Goal: Information Seeking & Learning: Compare options

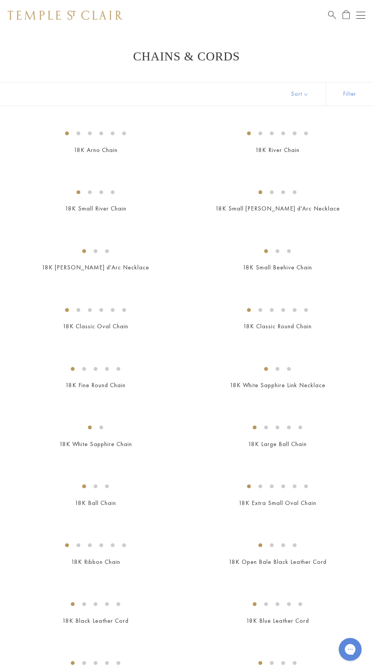
click at [360, 15] on div "Open navigation" at bounding box center [360, 15] width 9 height 0
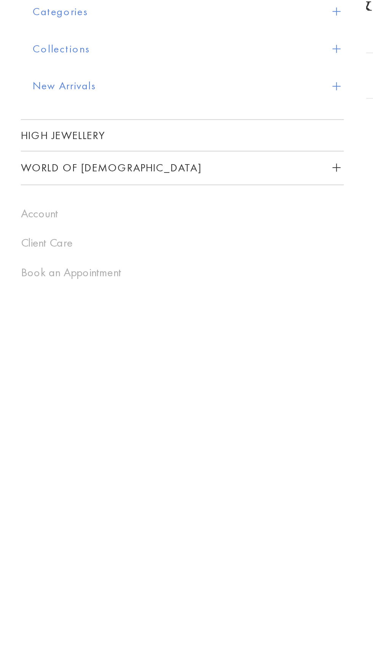
click at [30, 60] on button "Categories" at bounding box center [97, 60] width 161 height 19
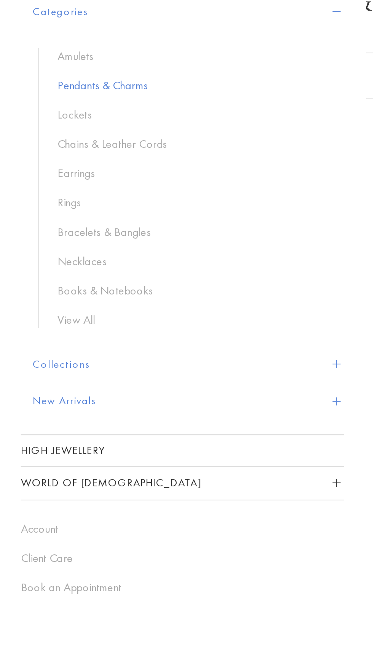
click at [58, 99] on link "Pendants & Charms" at bounding box center [100, 99] width 141 height 8
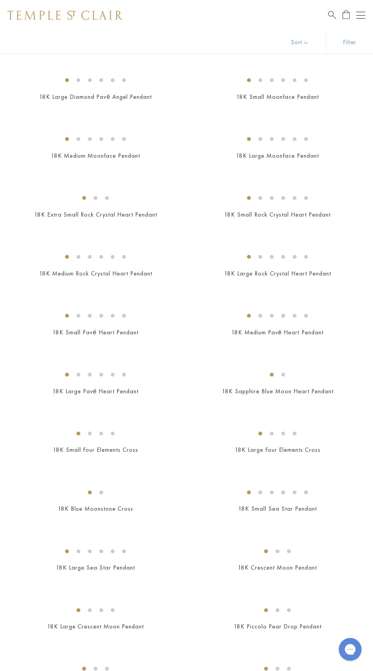
scroll to position [701, 0]
click at [0, 0] on img at bounding box center [0, 0] width 0 height 0
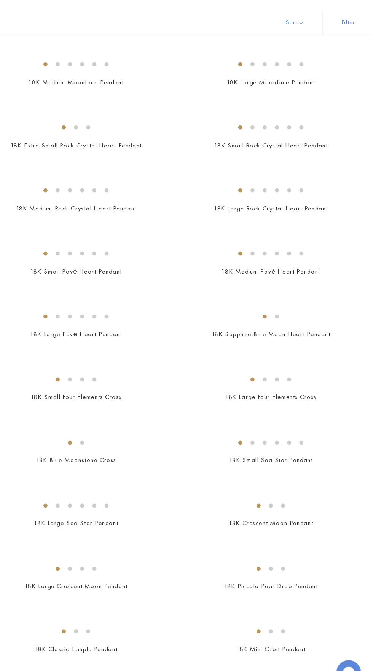
scroll to position [759, 0]
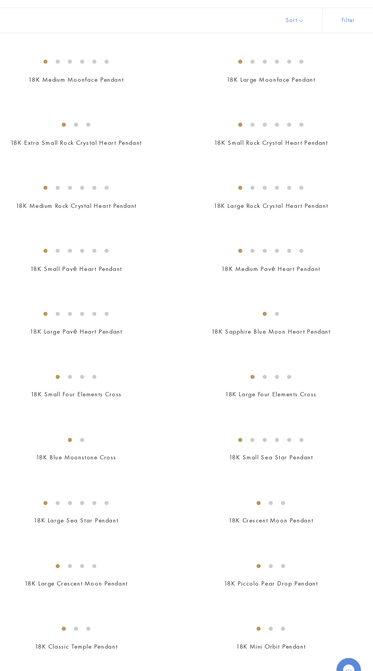
click at [0, 0] on img at bounding box center [0, 0] width 0 height 0
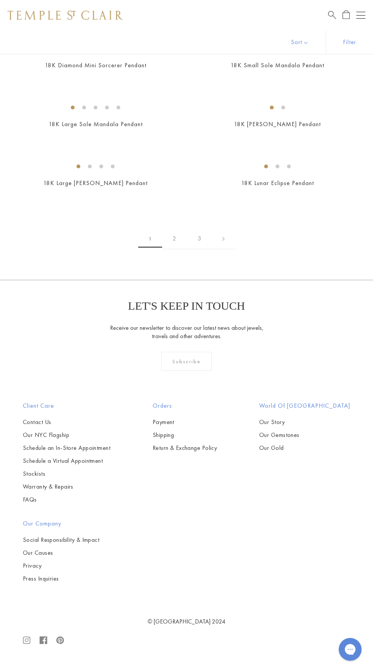
scroll to position [2279, 0]
click at [0, 0] on img at bounding box center [0, 0] width 0 height 0
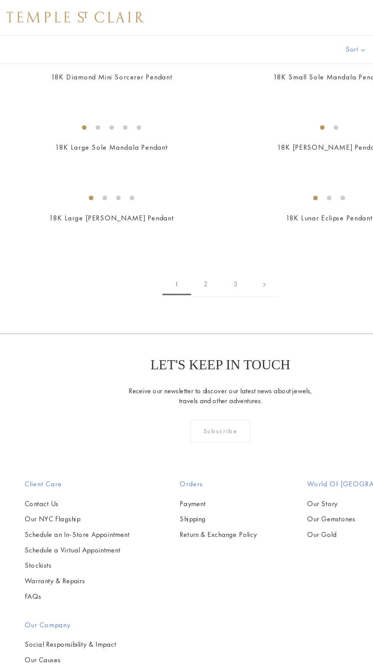
scroll to position [2726, 0]
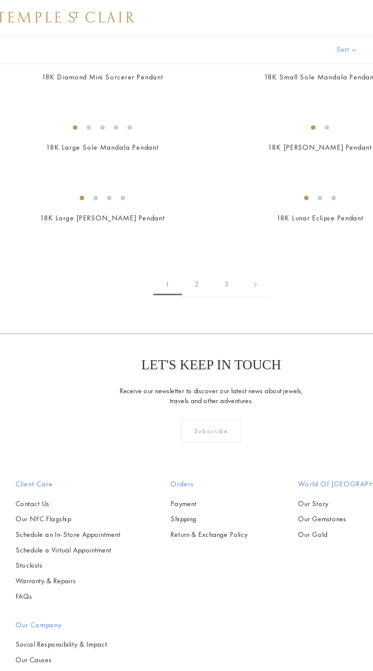
click at [0, 0] on img at bounding box center [0, 0] width 0 height 0
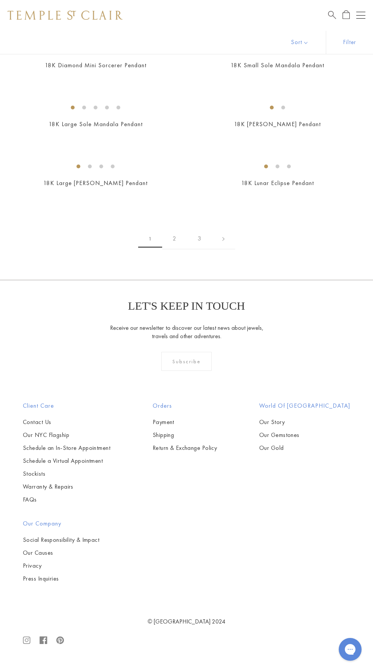
scroll to position [2956, 0]
click at [0, 0] on img at bounding box center [0, 0] width 0 height 0
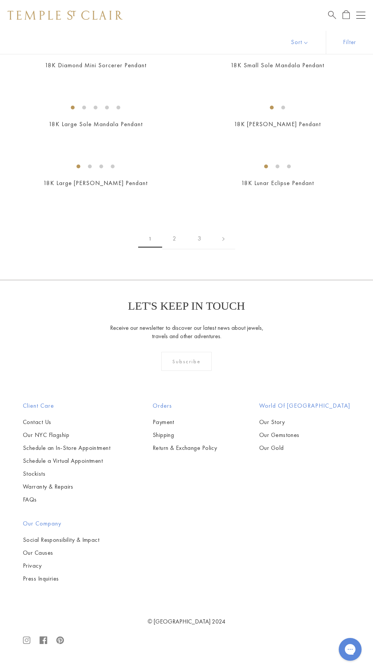
scroll to position [3646, 0]
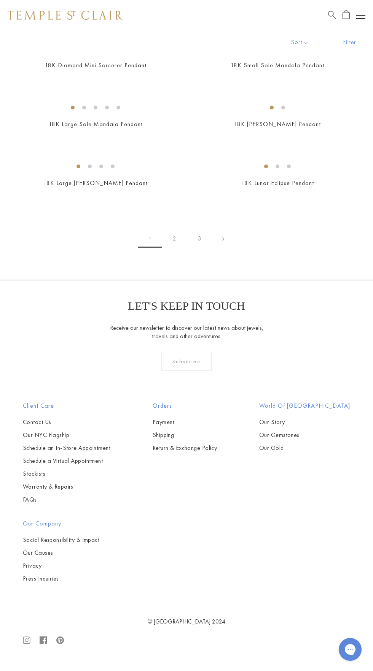
click at [0, 0] on img at bounding box center [0, 0] width 0 height 0
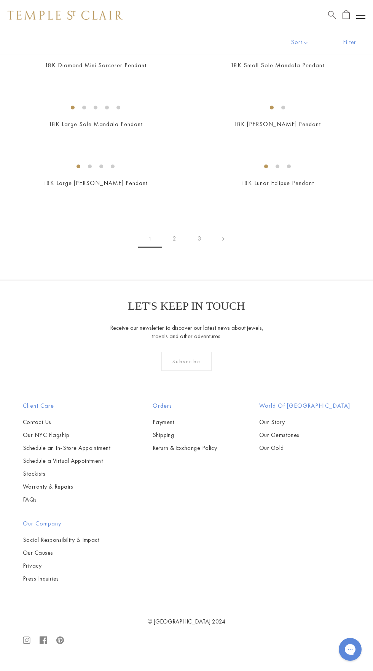
scroll to position [5468, 0]
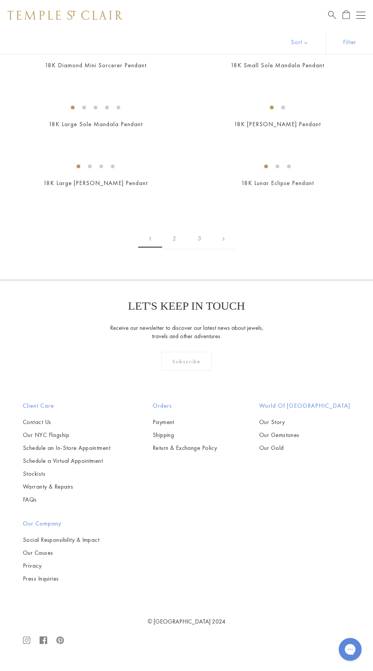
scroll to position [5885, 0]
click at [42, 21] on div "€2.247,95" at bounding box center [95, 17] width 173 height 9
click at [233, 21] on div "€1.945,95" at bounding box center [277, 17] width 173 height 9
click at [24, 80] on div "€1.858,95" at bounding box center [95, 75] width 173 height 9
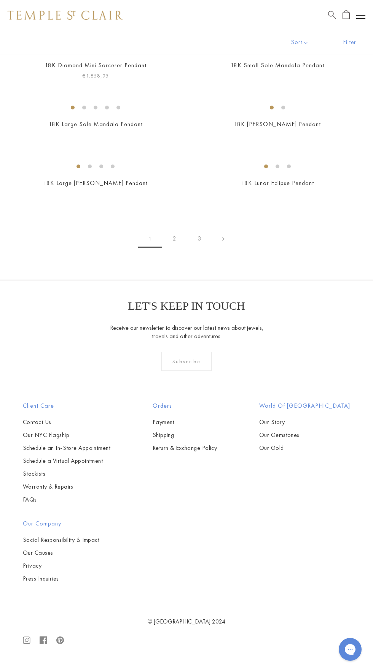
scroll to position [6188, 0]
click at [218, 80] on div "€3.025,95" at bounding box center [277, 75] width 173 height 9
click at [35, 80] on div "€1.858,95" at bounding box center [95, 75] width 173 height 9
click at [0, 0] on img at bounding box center [0, 0] width 0 height 0
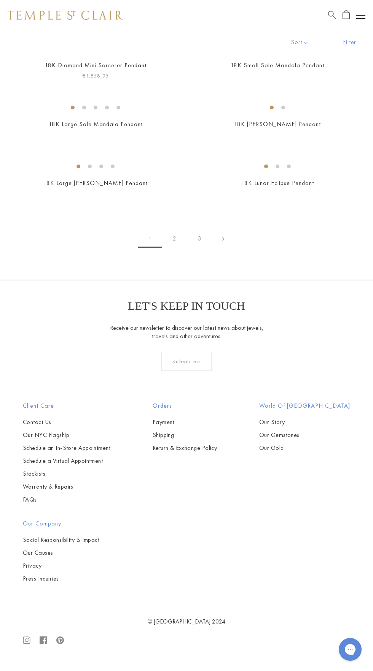
scroll to position [6312, 0]
click at [0, 0] on img at bounding box center [0, 0] width 0 height 0
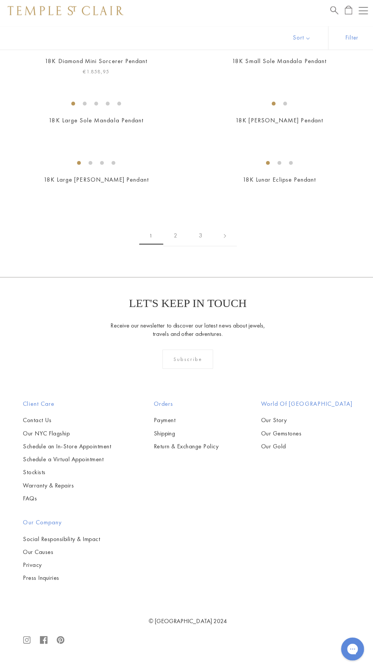
scroll to position [6694, 0]
click at [174, 249] on link "2" at bounding box center [174, 238] width 25 height 21
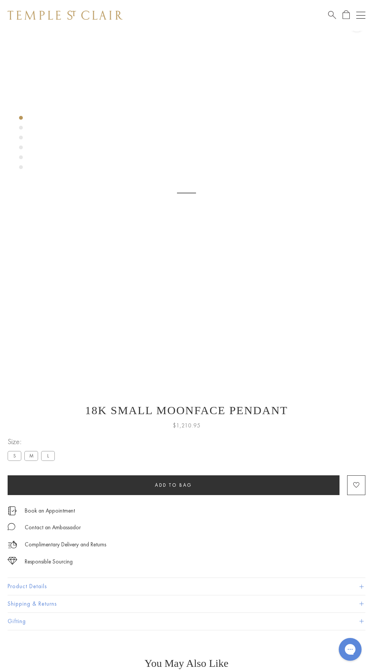
scroll to position [30, 0]
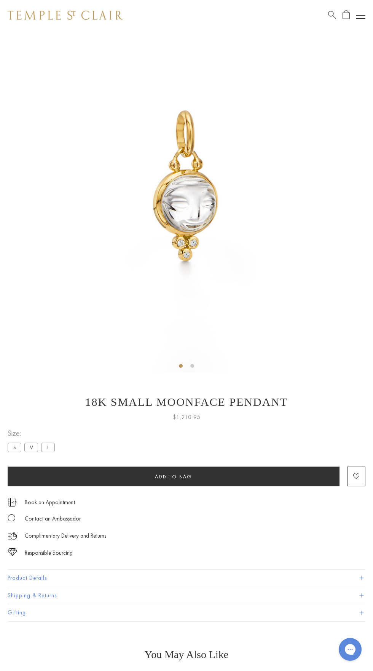
click at [178, 195] on img at bounding box center [186, 186] width 373 height 373
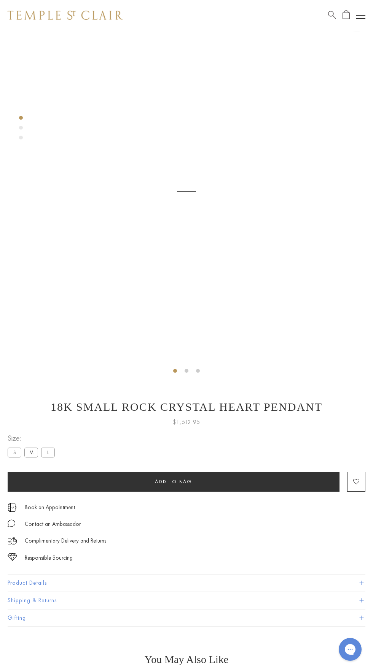
scroll to position [30, 0]
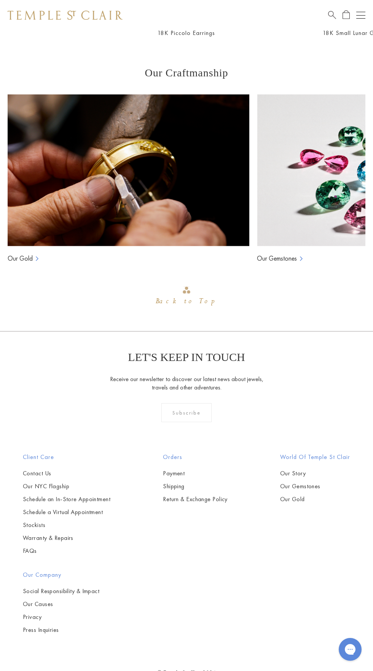
scroll to position [879, 0]
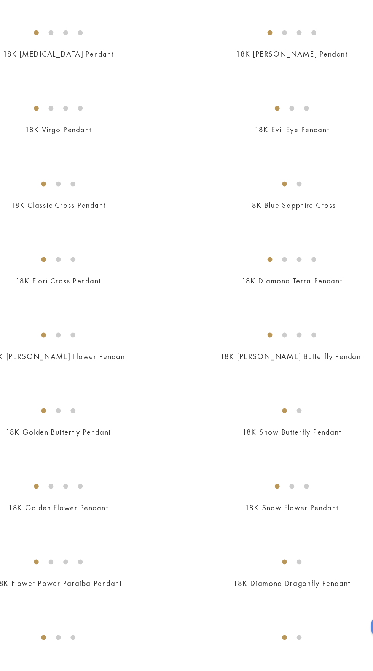
scroll to position [246, 0]
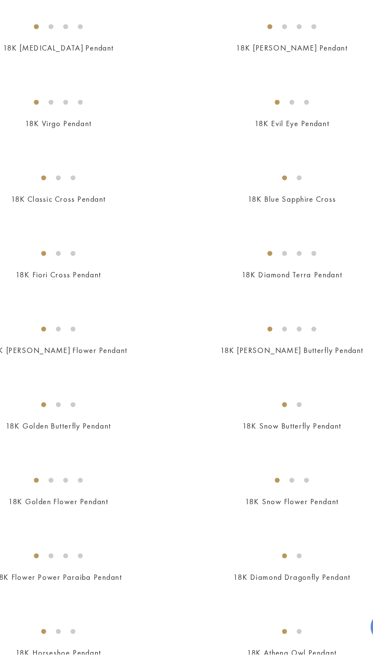
click at [219, 27] on h2 "18K Aquarius Pendant" at bounding box center [277, 22] width 173 height 9
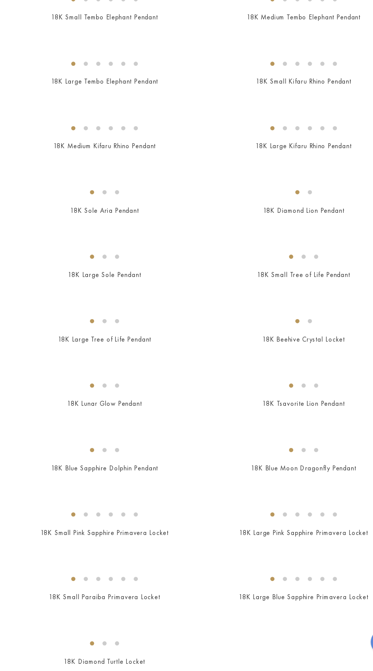
scroll to position [1136, 0]
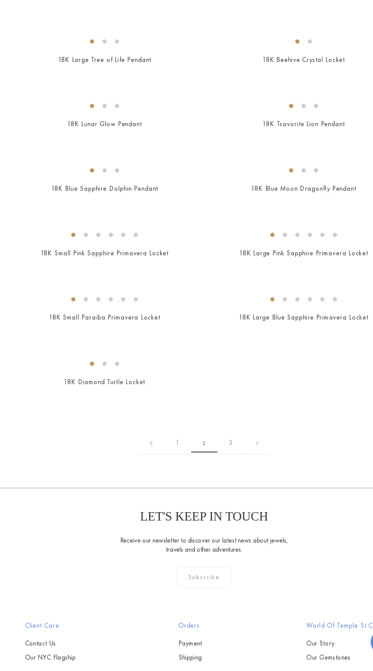
scroll to position [1389, 0]
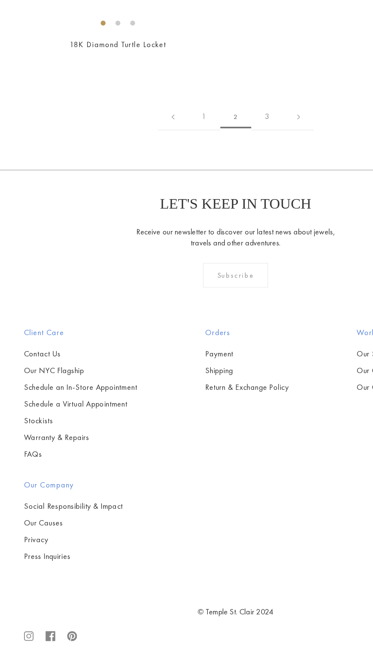
scroll to position [1684, 0]
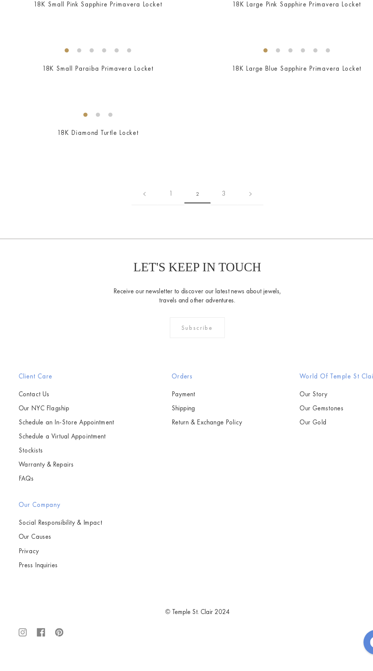
scroll to position [1771, 0]
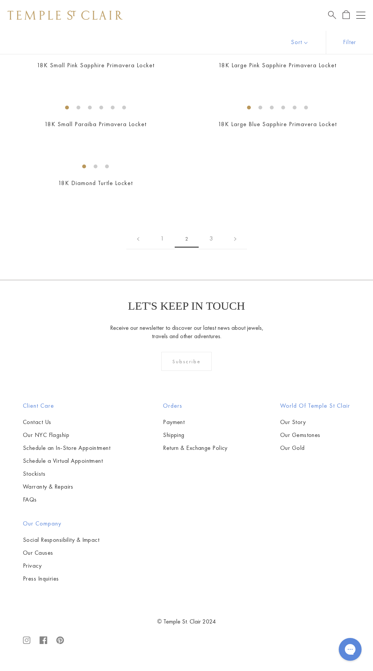
scroll to position [4500, 0]
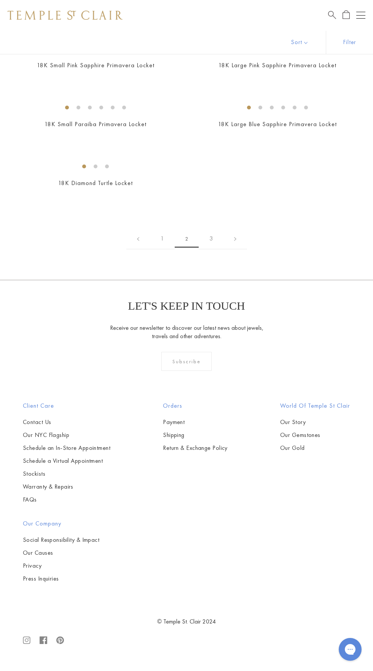
scroll to position [4838, 0]
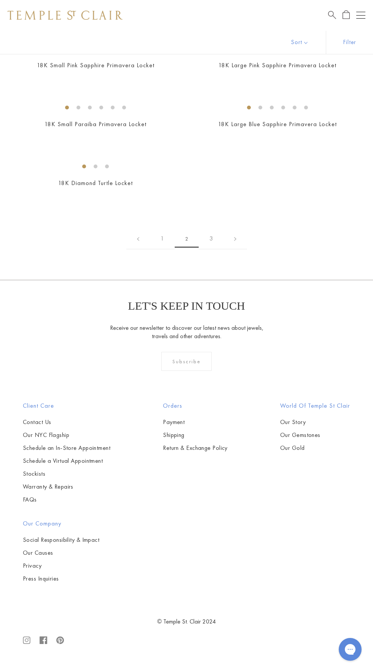
scroll to position [5347, 0]
click at [209, 21] on div "€14.264,95" at bounding box center [277, 17] width 173 height 9
click at [21, 198] on div "€5.619,95" at bounding box center [95, 193] width 173 height 9
click at [211, 249] on link "3" at bounding box center [210, 238] width 25 height 21
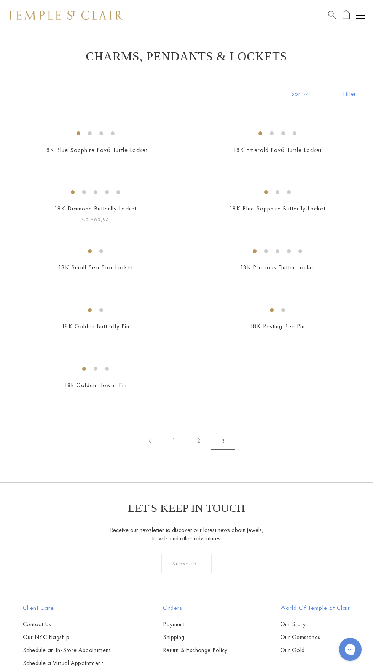
click at [26, 213] on h2 "18K Diamond Butterfly Locket" at bounding box center [95, 209] width 173 height 9
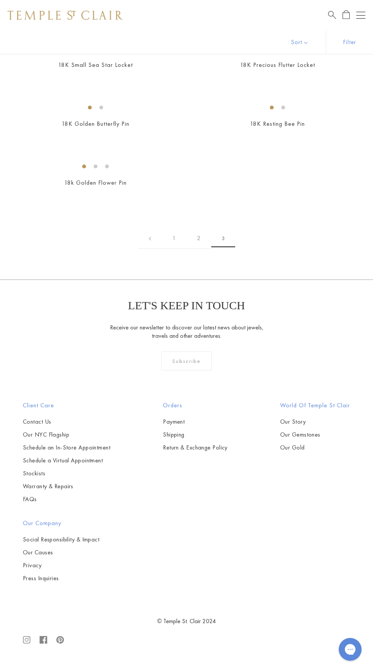
scroll to position [813, 0]
click at [173, 249] on link "1" at bounding box center [174, 238] width 25 height 21
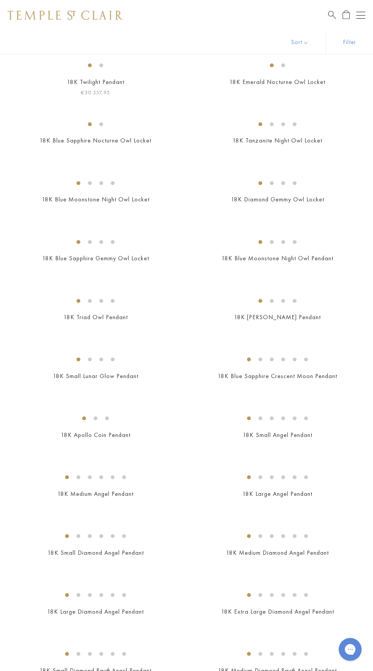
click at [30, 87] on h2 "18K Twilight Pendant" at bounding box center [95, 82] width 173 height 9
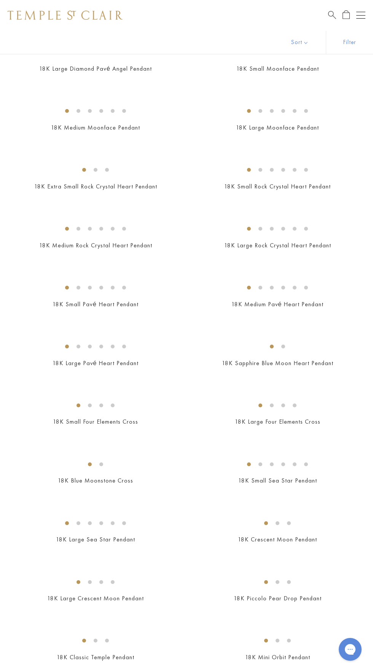
scroll to position [739, 0]
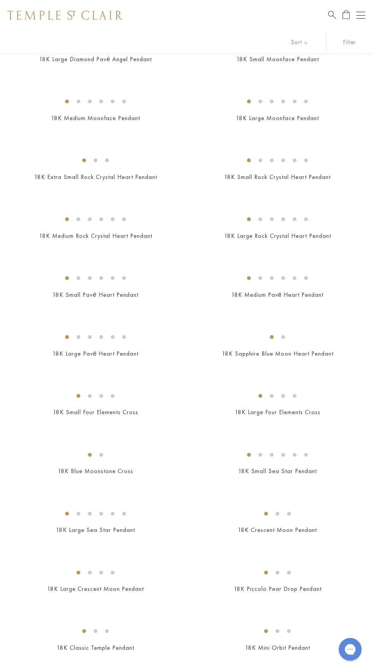
click at [0, 0] on img at bounding box center [0, 0] width 0 height 0
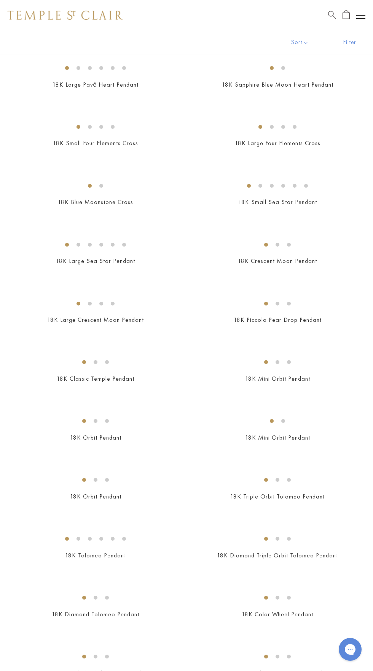
scroll to position [1002, 0]
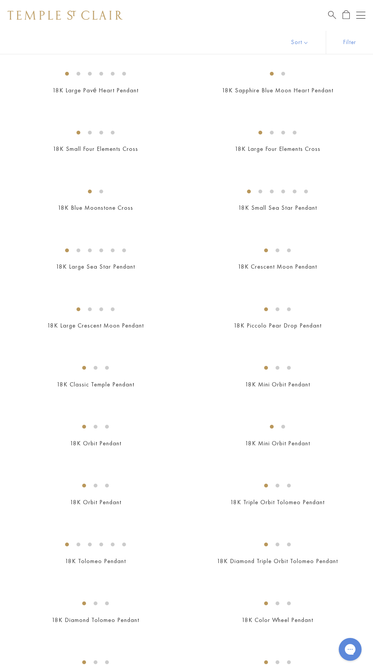
click at [0, 0] on img at bounding box center [0, 0] width 0 height 0
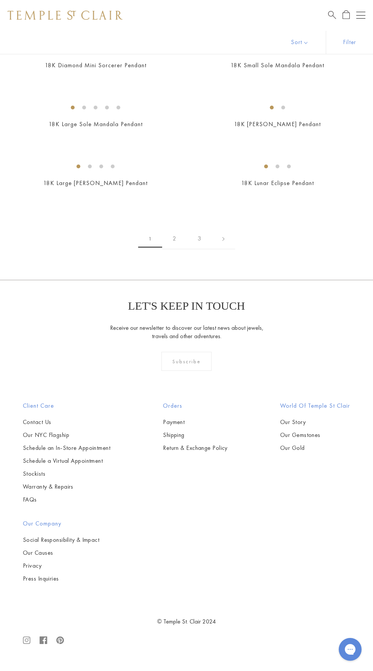
scroll to position [2797, 0]
click at [0, 0] on img at bounding box center [0, 0] width 0 height 0
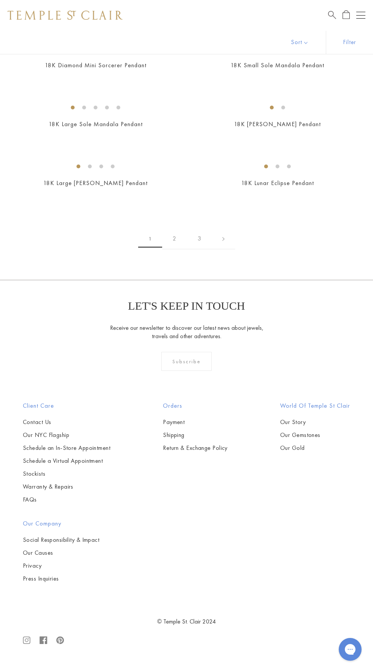
scroll to position [4259, 0]
click at [18, 80] on div "€1.858,95" at bounding box center [95, 75] width 173 height 9
click at [0, 0] on img at bounding box center [0, 0] width 0 height 0
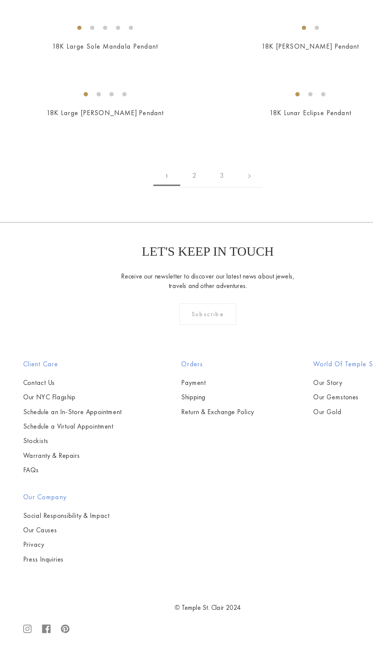
scroll to position [6194, 0]
click at [213, 80] on div "€3.025,95" at bounding box center [277, 75] width 173 height 9
click at [76, 80] on div "€1.858,95" at bounding box center [95, 75] width 173 height 9
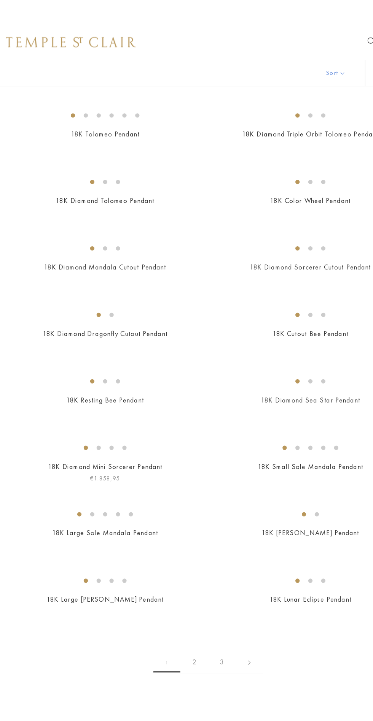
scroll to position [1288, 0]
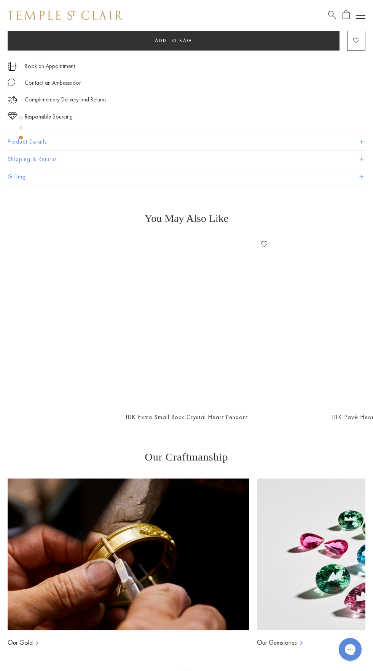
scroll to position [468, 0]
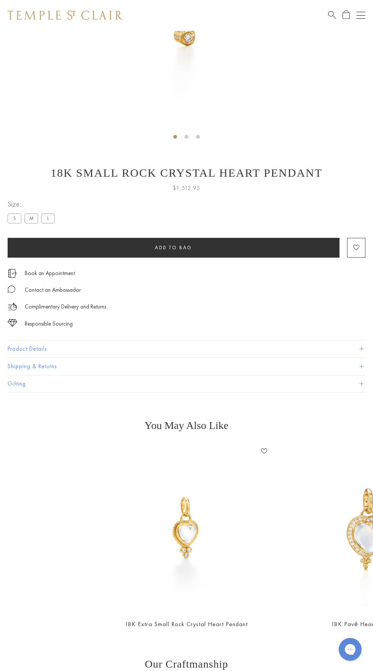
scroll to position [260, 0]
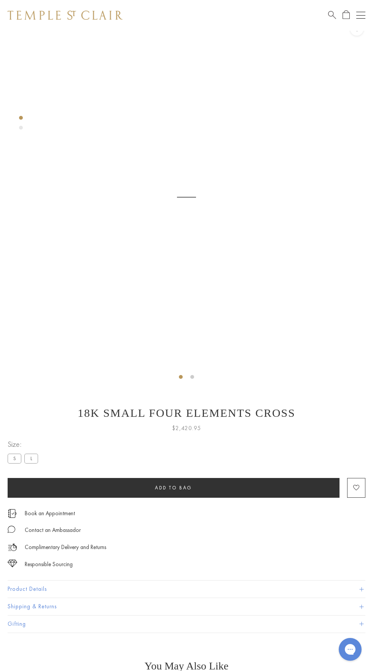
scroll to position [30, 0]
